Goal: Communication & Community: Participate in discussion

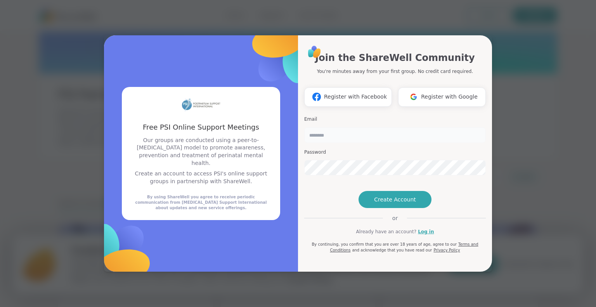
click at [342, 127] on input "email" at bounding box center [395, 135] width 182 height 16
type input "**********"
click at [407, 203] on span "Create Account" at bounding box center [395, 200] width 42 height 8
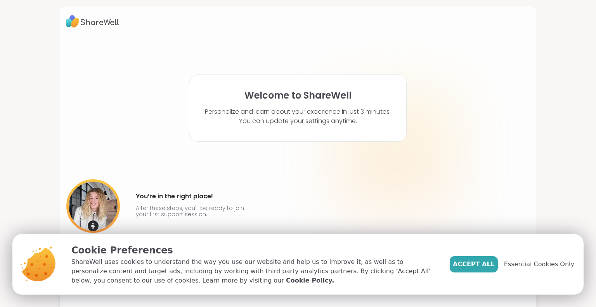
click at [519, 261] on span "Essential Cookies Only" at bounding box center [539, 264] width 70 height 9
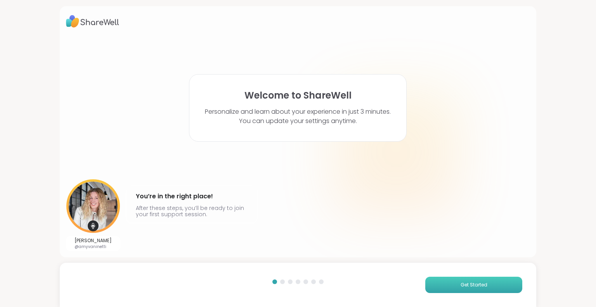
click at [455, 287] on button "Get Started" at bounding box center [474, 285] width 97 height 16
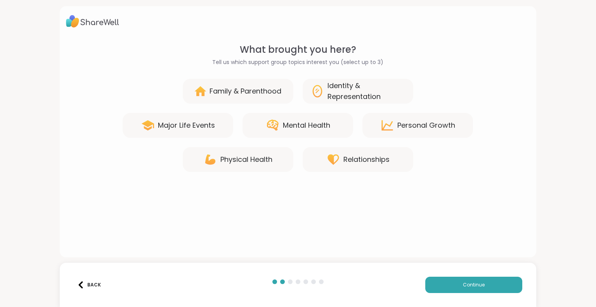
click at [247, 92] on div "Family & Parenthood" at bounding box center [246, 91] width 72 height 11
click at [270, 122] on icon at bounding box center [273, 125] width 14 height 14
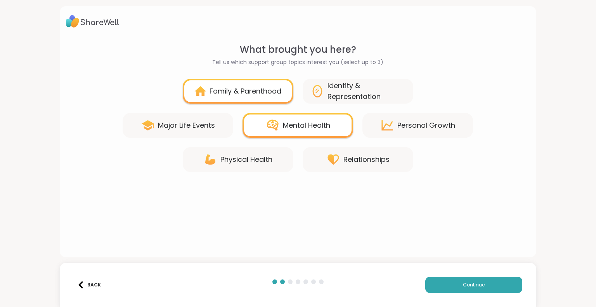
click at [167, 126] on div "Major Life Events" at bounding box center [186, 125] width 57 height 11
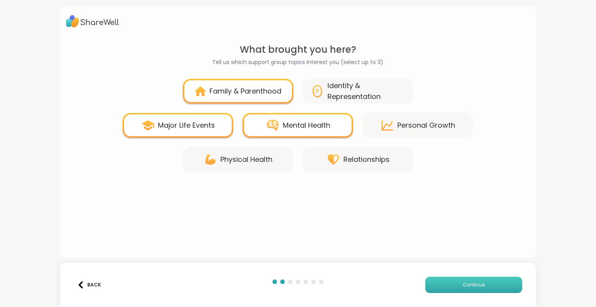
click at [442, 282] on button "Continue" at bounding box center [474, 285] width 97 height 16
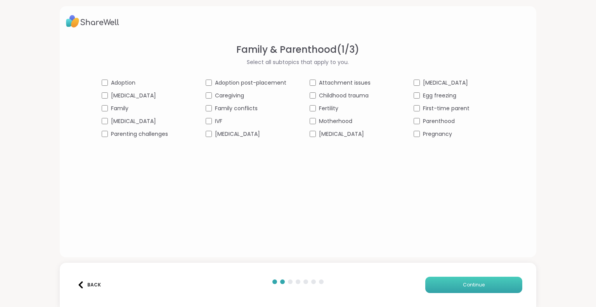
click at [445, 285] on button "Continue" at bounding box center [474, 285] width 97 height 16
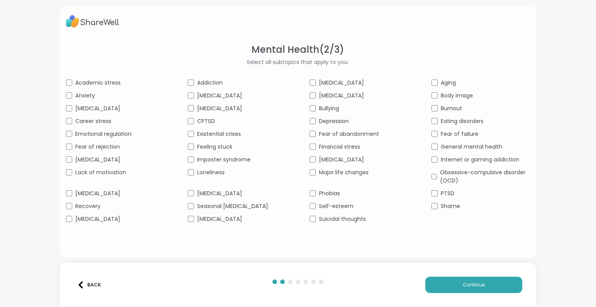
click at [200, 191] on span "[MEDICAL_DATA]" at bounding box center [219, 193] width 45 height 8
click at [208, 218] on span "[MEDICAL_DATA]" at bounding box center [219, 219] width 45 height 8
click at [324, 122] on span "Depression" at bounding box center [334, 121] width 30 height 8
click at [324, 170] on span "Major life changes" at bounding box center [344, 173] width 50 height 8
click at [448, 130] on span "Fear of failure" at bounding box center [460, 134] width 38 height 8
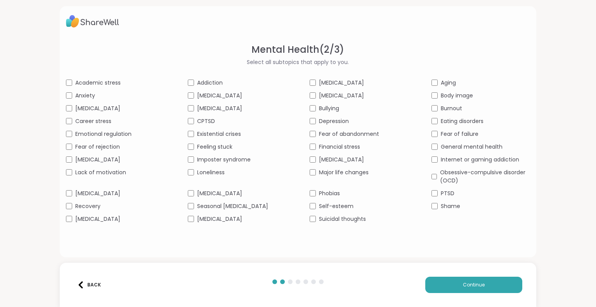
click at [448, 146] on span "General mental health" at bounding box center [472, 147] width 62 height 8
click at [442, 280] on button "Continue" at bounding box center [474, 285] width 97 height 16
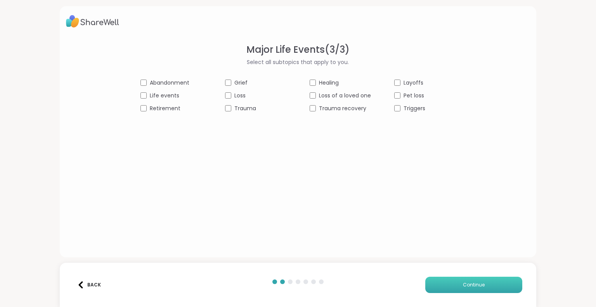
click at [448, 282] on button "Continue" at bounding box center [474, 285] width 97 height 16
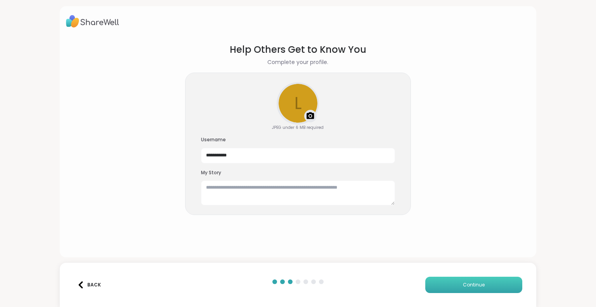
click at [441, 282] on button "Continue" at bounding box center [474, 285] width 97 height 16
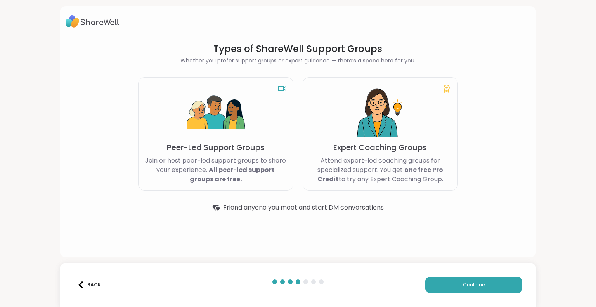
click at [256, 169] on b "All peer-led support groups are free." at bounding box center [232, 174] width 85 height 18
click at [432, 279] on button "Continue" at bounding box center [474, 285] width 97 height 16
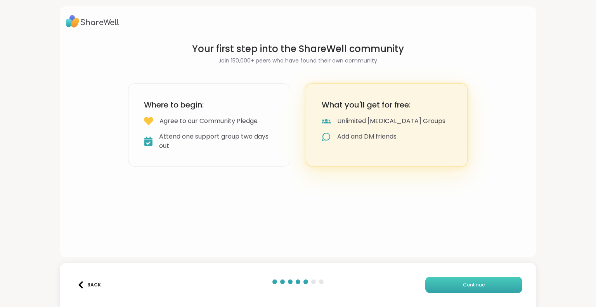
click at [431, 285] on button "Continue" at bounding box center [474, 285] width 97 height 16
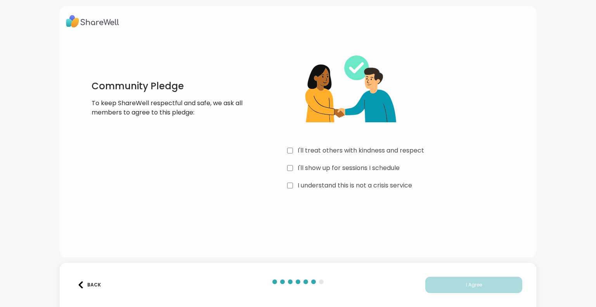
click at [379, 149] on label "I'll treat others with kindness and respect" at bounding box center [361, 150] width 127 height 9
click at [374, 167] on label "I'll show up for sessions I schedule" at bounding box center [349, 167] width 102 height 9
click at [373, 182] on label "I understand this is not a crisis service" at bounding box center [355, 185] width 115 height 9
click at [435, 288] on button "I Agree" at bounding box center [474, 285] width 97 height 16
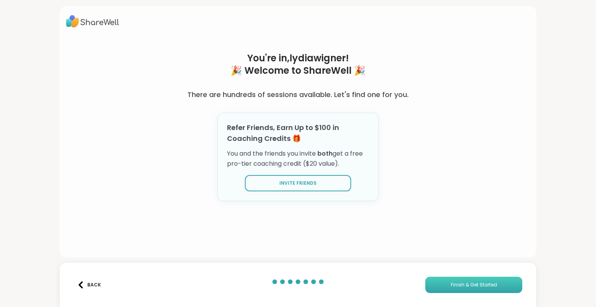
click at [432, 284] on button "Finish & Get Started" at bounding box center [474, 285] width 97 height 16
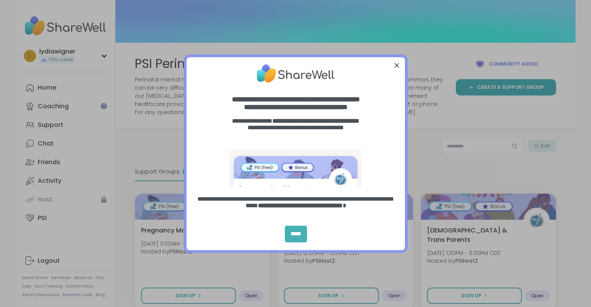
click at [297, 231] on div "*****" at bounding box center [296, 234] width 22 height 17
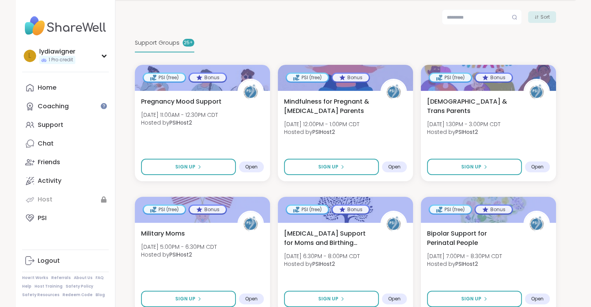
scroll to position [130, 0]
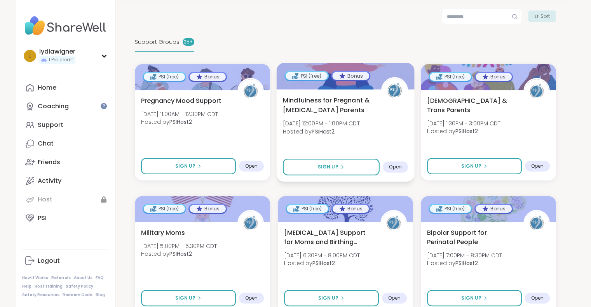
click at [318, 101] on span "Mindfulness for Pregnant & [MEDICAL_DATA] Parents" at bounding box center [327, 105] width 90 height 19
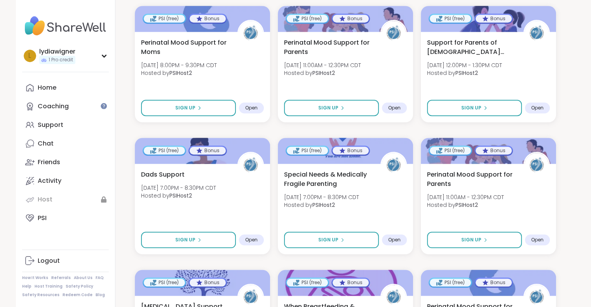
scroll to position [816, 0]
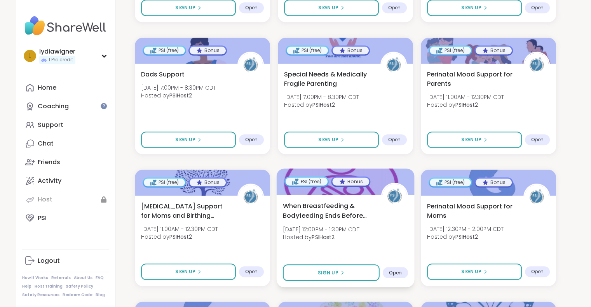
click at [356, 221] on div "When Breastfeeding & Bodyfeeding Ends Before Ready [DATE] 12:00PM - 1:30PM CDT …" at bounding box center [344, 223] width 125 height 44
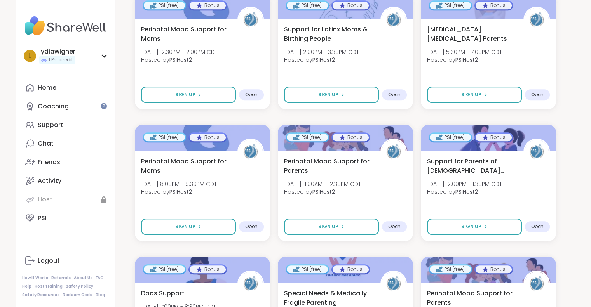
scroll to position [598, 0]
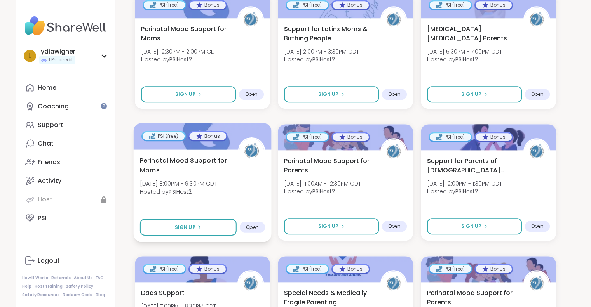
click at [138, 180] on div "Perinatal Mood Support for Moms [DATE] 8:00PM - 9:30PM CDT Hosted by PSIHost2 S…" at bounding box center [202, 195] width 138 height 92
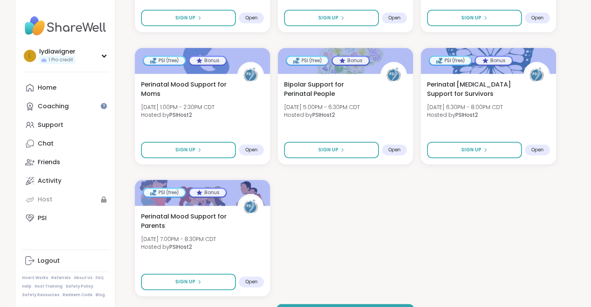
scroll to position [1108, 0]
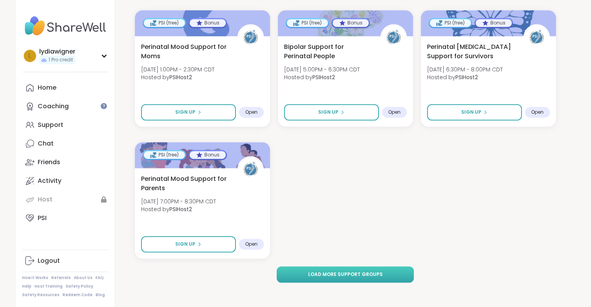
click at [330, 279] on button "Load more support groups" at bounding box center [344, 274] width 137 height 16
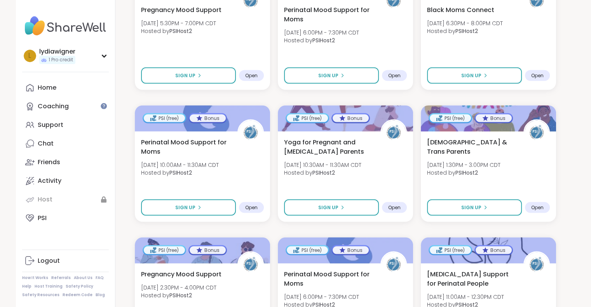
scroll to position [1408, 0]
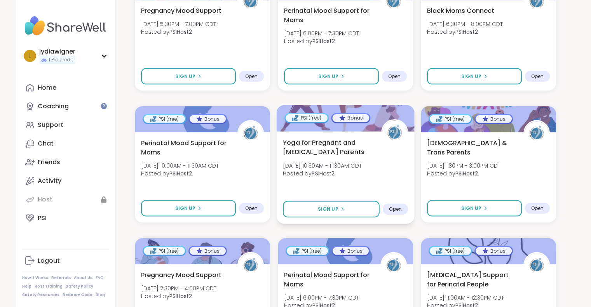
click at [318, 153] on span "Yoga for Pregnant and [MEDICAL_DATA] Parents" at bounding box center [327, 146] width 90 height 19
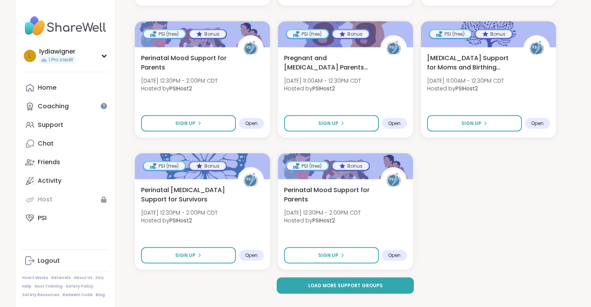
scroll to position [2164, 0]
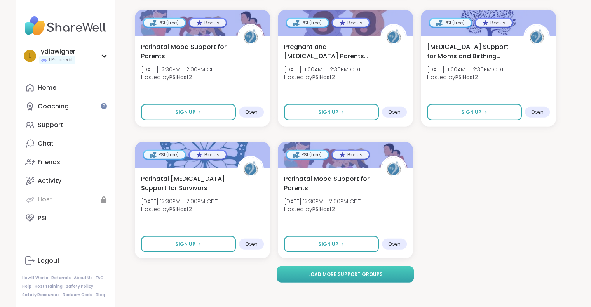
click at [325, 272] on span "Load more support groups" at bounding box center [345, 274] width 75 height 7
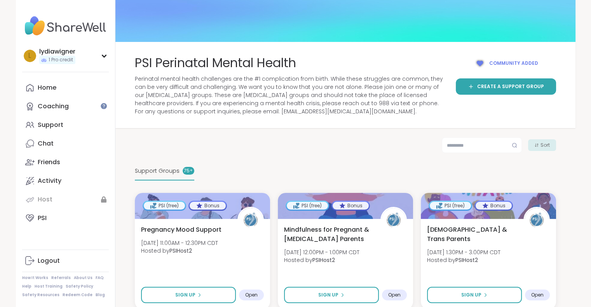
scroll to position [0, 0]
